Goal: Task Accomplishment & Management: Use online tool/utility

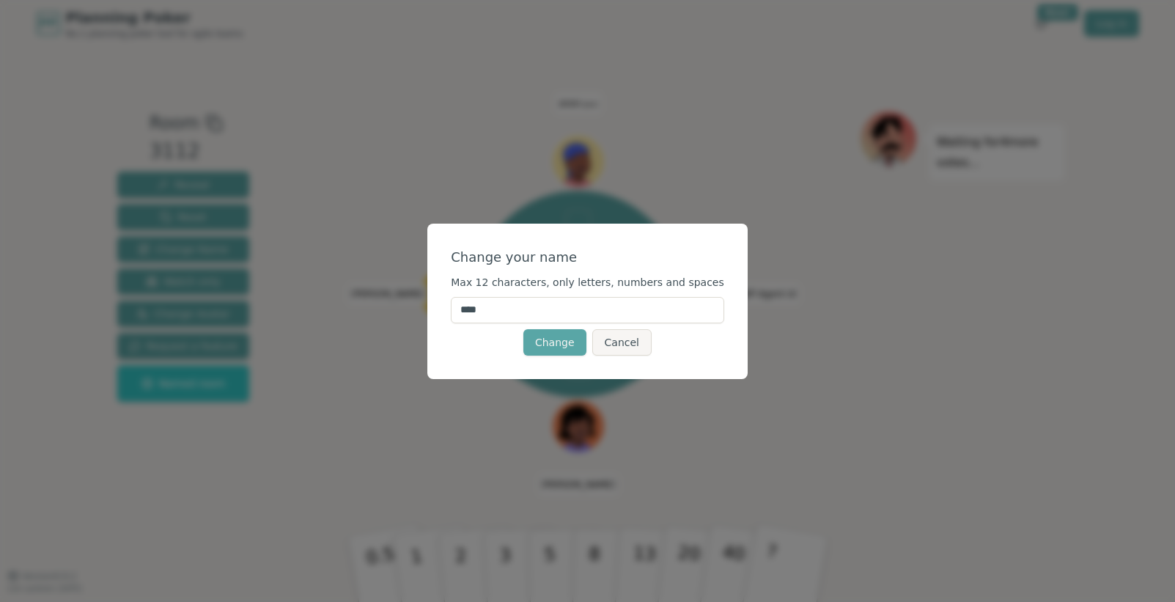
click at [523, 313] on input "****" at bounding box center [587, 310] width 273 height 26
type input "*"
type input "****"
click at [545, 339] on button "Change" at bounding box center [554, 342] width 63 height 26
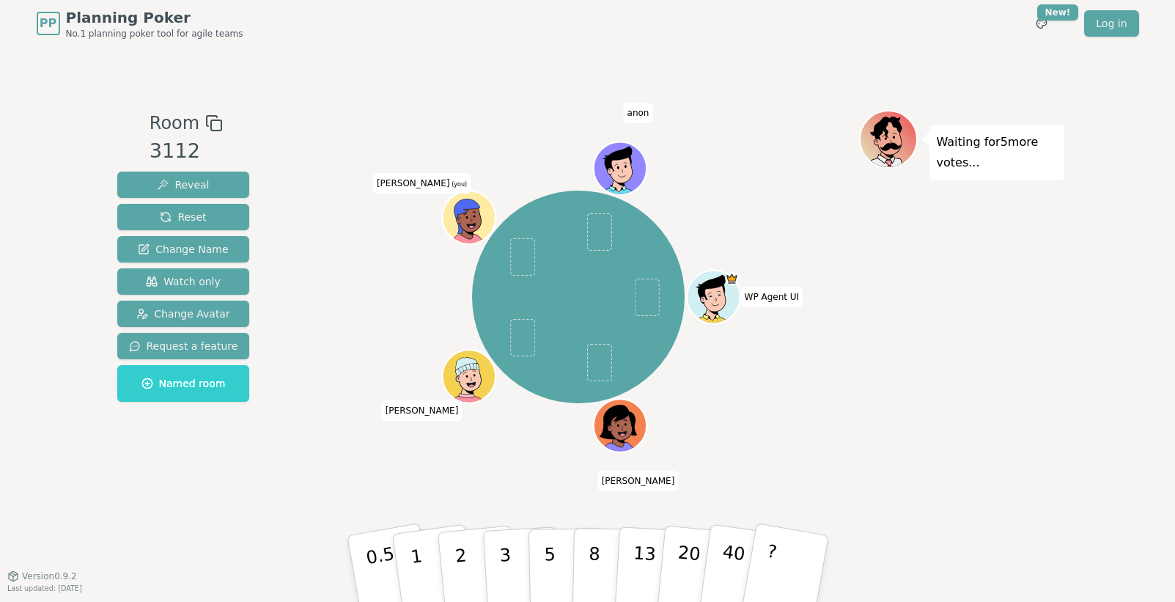
click at [476, 214] on icon at bounding box center [470, 217] width 51 height 6
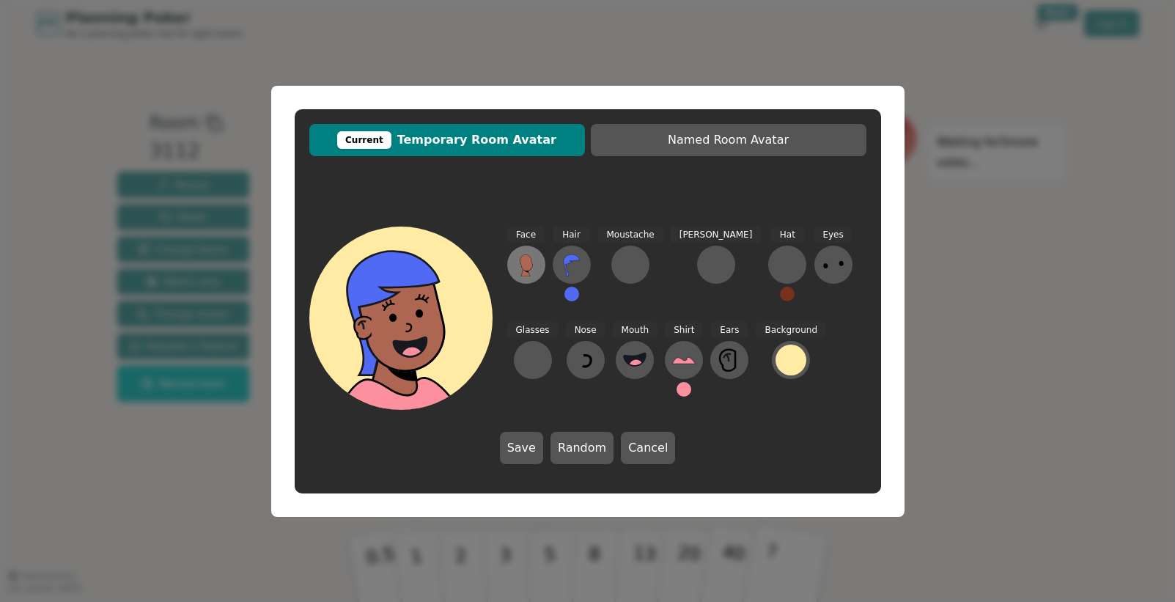
click at [522, 266] on icon at bounding box center [526, 262] width 12 height 16
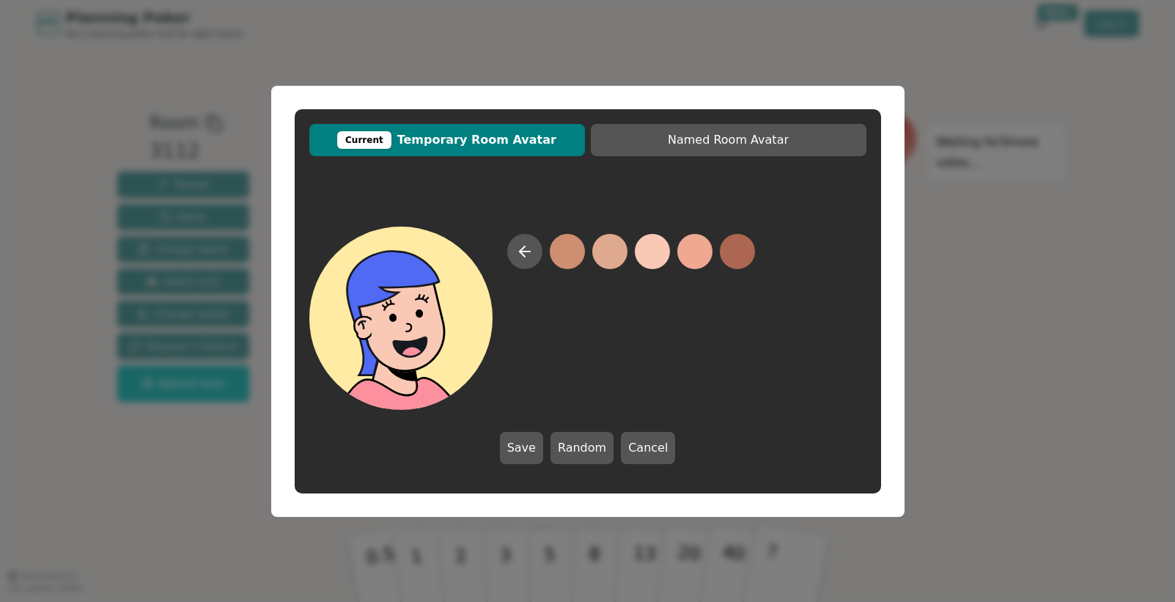
click at [647, 257] on button at bounding box center [652, 251] width 35 height 35
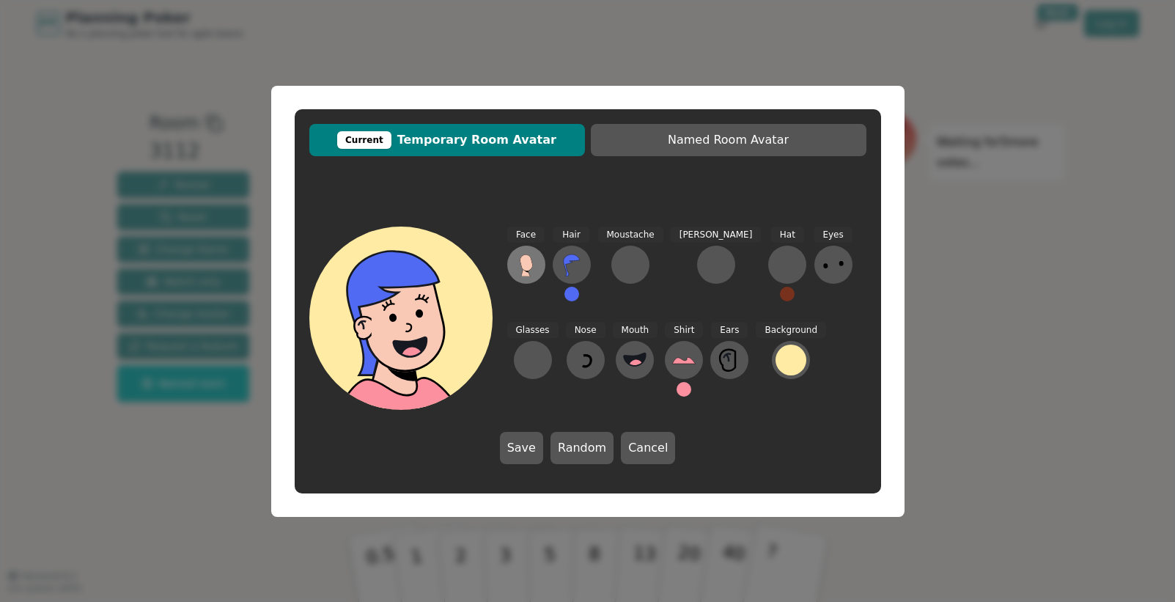
click at [530, 264] on icon at bounding box center [526, 262] width 12 height 16
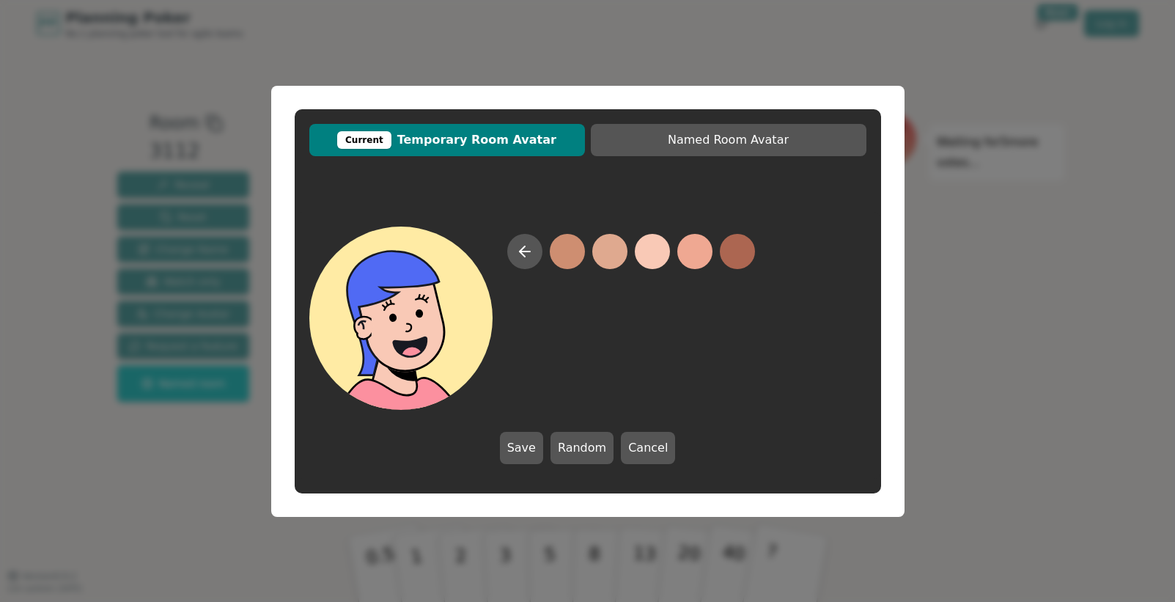
click at [648, 254] on button at bounding box center [652, 251] width 35 height 35
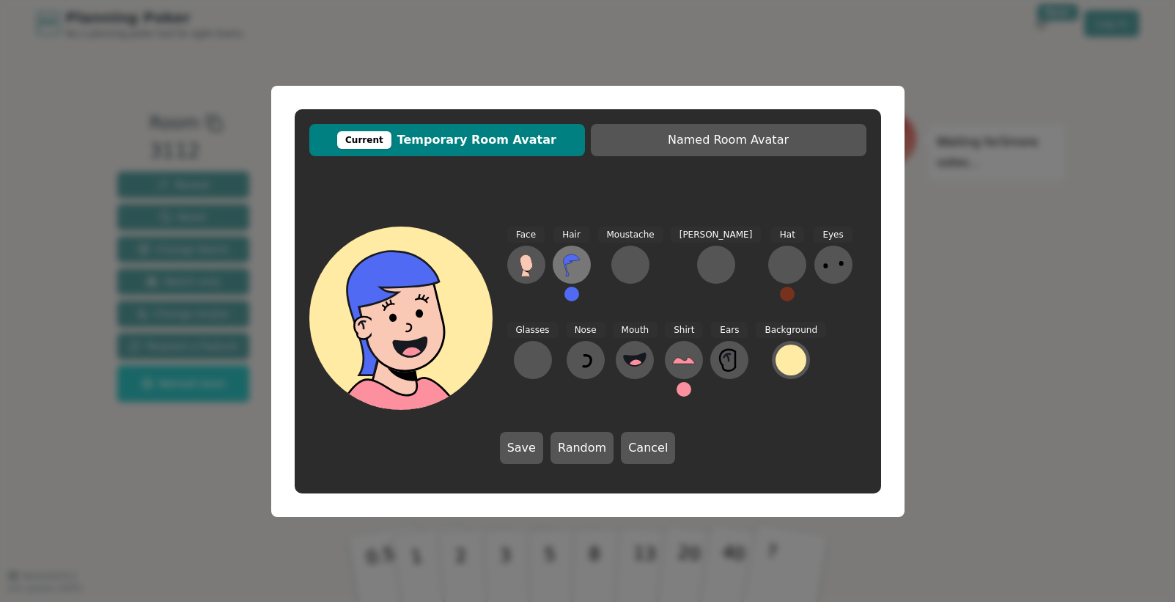
click at [578, 263] on icon at bounding box center [571, 264] width 23 height 23
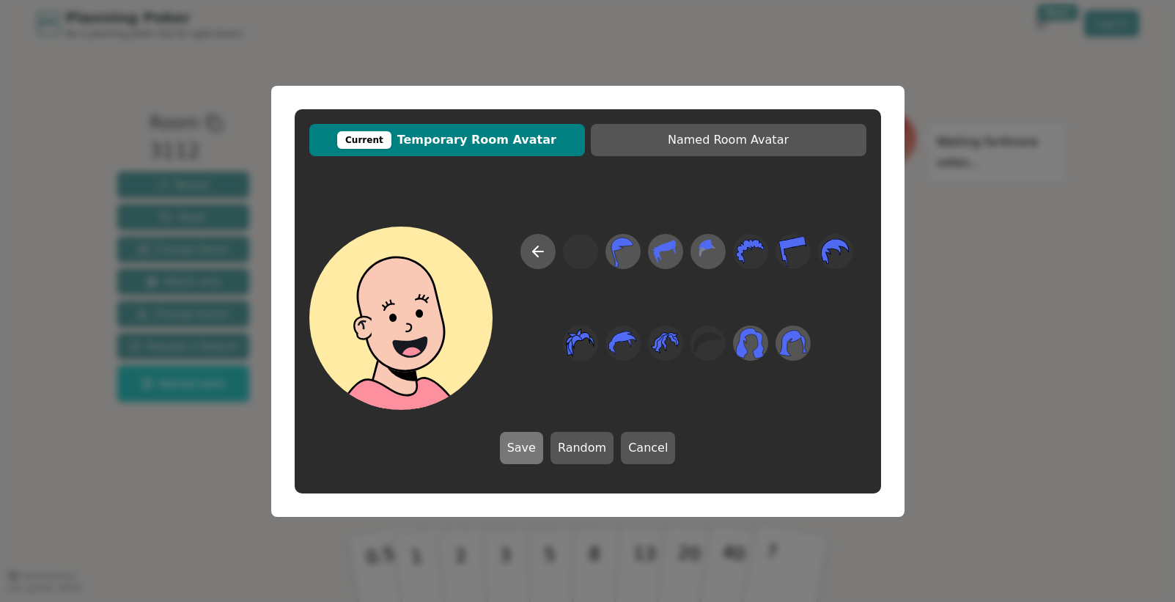
click at [528, 442] on button "Save" at bounding box center [521, 448] width 43 height 32
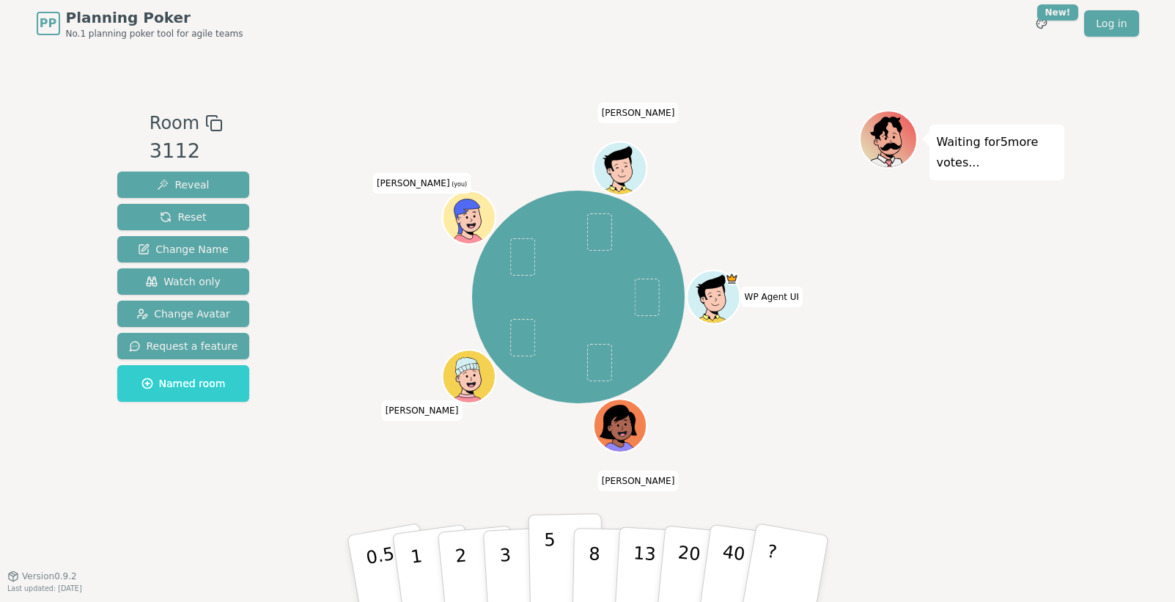
click at [561, 564] on button "5" at bounding box center [565, 568] width 75 height 111
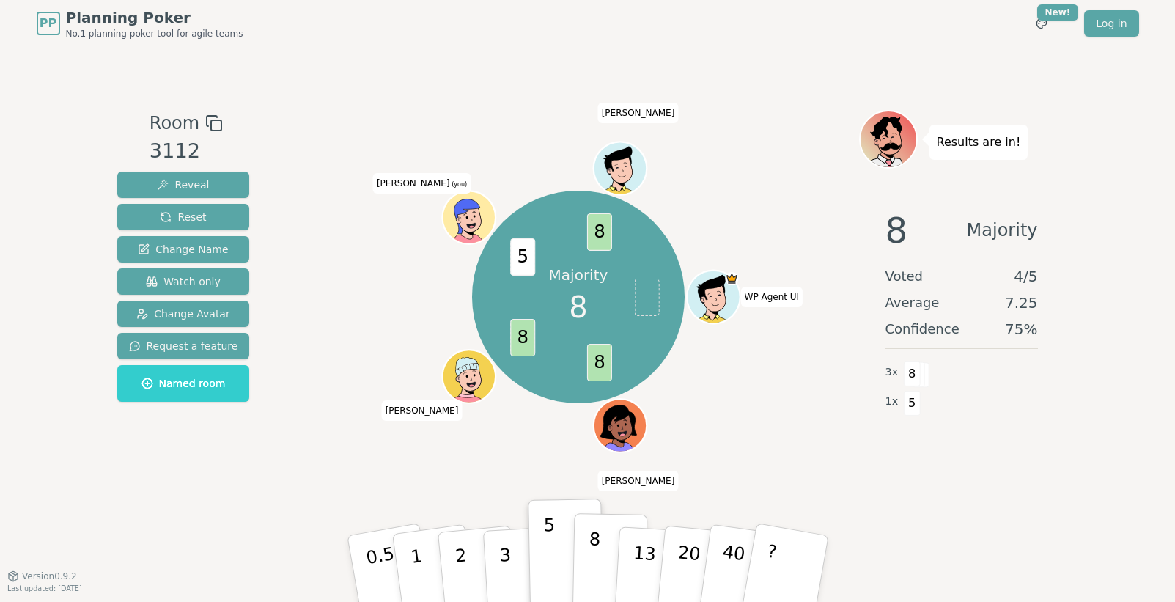
click at [588, 561] on button "8" at bounding box center [609, 568] width 75 height 111
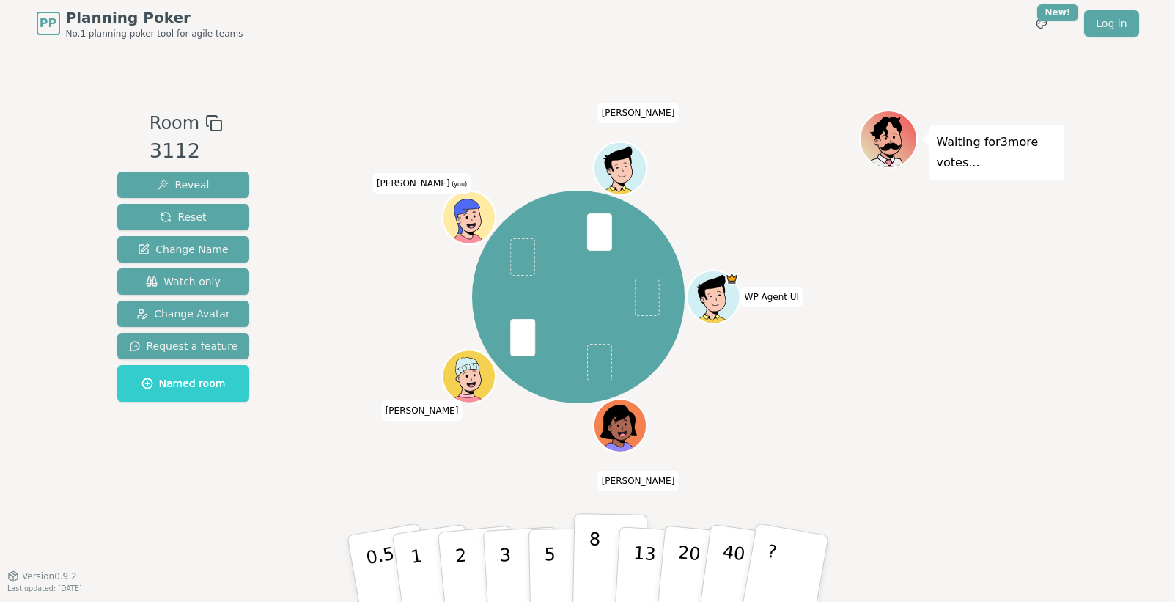
click at [598, 553] on button "8" at bounding box center [609, 568] width 75 height 111
click at [588, 560] on button "8" at bounding box center [609, 568] width 75 height 111
